Goal: Obtain resource: Obtain resource

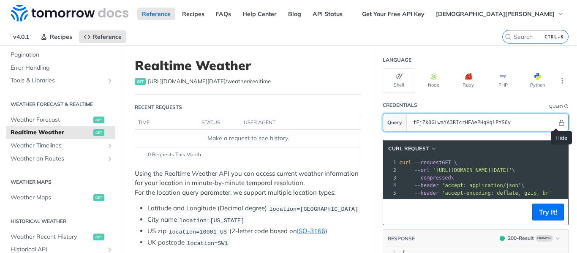
click at [559, 123] on icon "Hide" at bounding box center [562, 123] width 6 height 6
click at [559, 123] on icon "Show" at bounding box center [561, 123] width 5 height 6
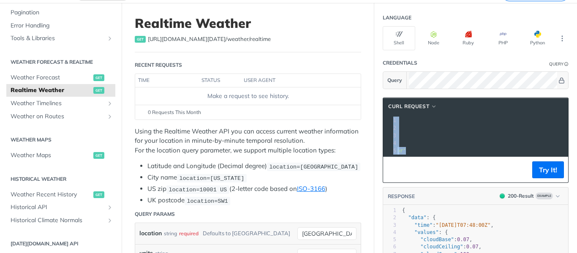
drag, startPoint x: 500, startPoint y: 163, endPoint x: 465, endPoint y: 160, distance: 35.2
click at [465, 157] on pre "xxxxxxxxxx 1 curl --request GET \ 2 --url '[URL][DOMAIN_NAME][DATE]' \ 3 --comp…" at bounding box center [475, 136] width 185 height 42
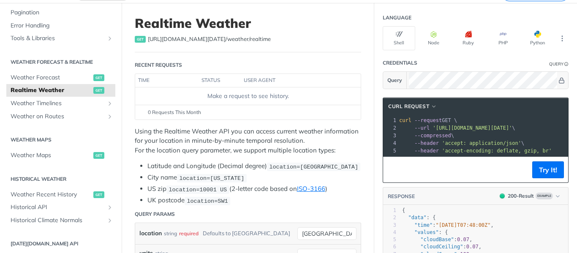
click at [461, 136] on pre "--compressed \" at bounding box center [560, 136] width 324 height 8
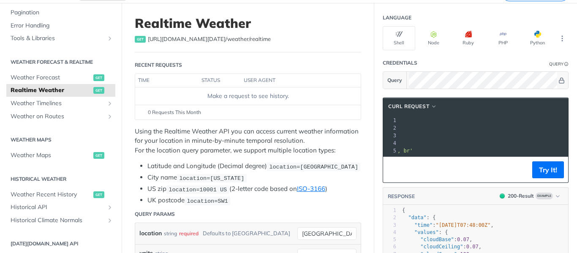
scroll to position [0, 153]
drag, startPoint x: 423, startPoint y: 126, endPoint x: 575, endPoint y: 128, distance: 151.7
click at [575, 128] on div "Jump to Content Reference Recipes FAQs Help Center Blog API Status Recipes Refe…" at bounding box center [288, 126] width 577 height 253
copy span "'[URL][DOMAIN_NAME][DATE]' \"
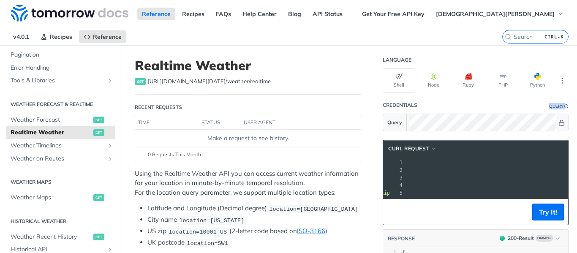
click at [499, 127] on section "Credentials Query Query" at bounding box center [476, 114] width 186 height 35
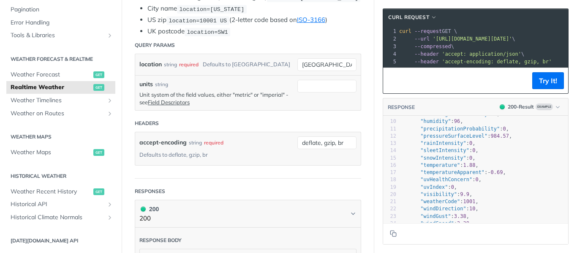
scroll to position [19, 0]
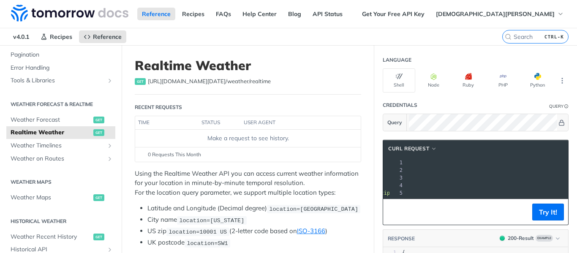
drag, startPoint x: 422, startPoint y: 170, endPoint x: 577, endPoint y: 170, distance: 154.7
click at [577, 170] on div "Jump to Content Reference Recipes FAQs Help Center Blog API Status Recipes Refe…" at bounding box center [288, 126] width 577 height 253
